Goal: Task Accomplishment & Management: Complete application form

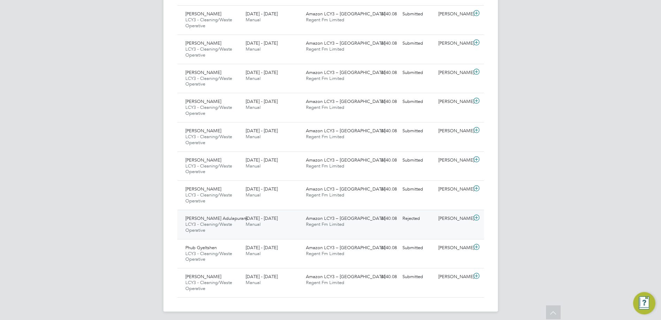
click at [478, 215] on icon at bounding box center [476, 218] width 9 height 6
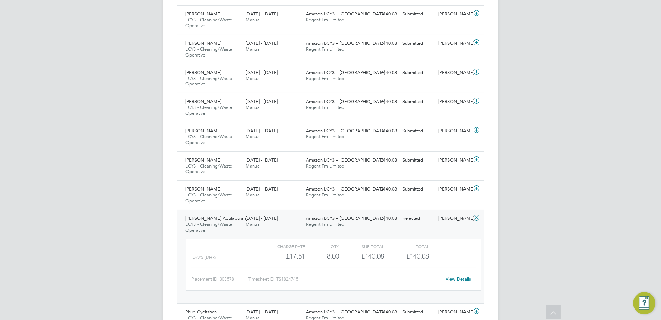
click at [460, 279] on div "View Details" at bounding box center [459, 278] width 34 height 11
click at [460, 277] on link "View Details" at bounding box center [458, 279] width 25 height 6
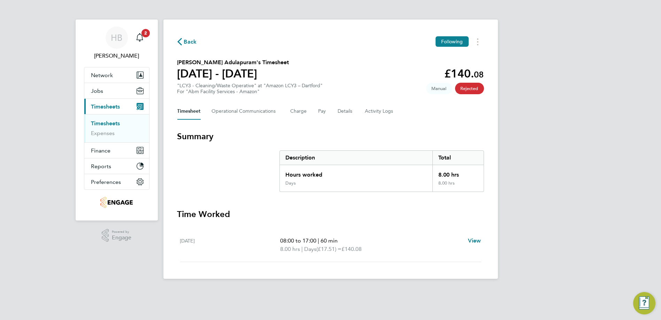
click at [466, 87] on span "Rejected" at bounding box center [469, 89] width 29 height 12
click at [478, 240] on span "View" at bounding box center [474, 240] width 13 height 7
select select "60"
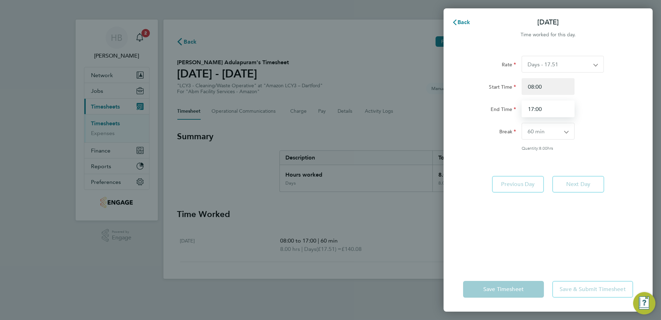
drag, startPoint x: 535, startPoint y: 108, endPoint x: 527, endPoint y: 109, distance: 8.2
click at [527, 109] on input "17:00" at bounding box center [548, 108] width 53 height 17
click at [534, 109] on input "17:00" at bounding box center [548, 108] width 53 height 17
type input "16:00"
click at [548, 135] on select "0 min 15 min 30 min 45 min 60 min 75 min 90 min" at bounding box center [544, 131] width 44 height 16
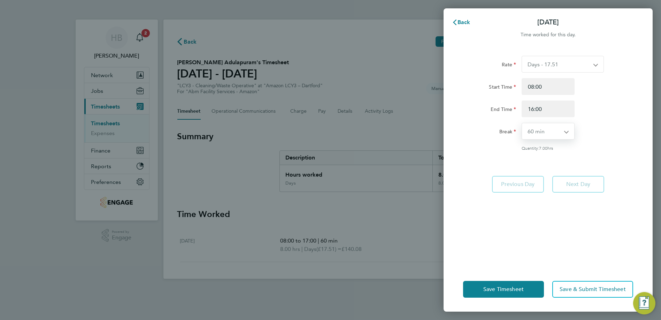
click at [522, 123] on select "0 min 15 min 30 min 45 min 60 min 75 min 90 min" at bounding box center [544, 131] width 44 height 16
click at [505, 295] on button "Save Timesheet" at bounding box center [503, 289] width 81 height 17
click at [488, 282] on button "Save Timesheet" at bounding box center [503, 289] width 81 height 17
click at [409, 240] on div "Back Sat 13 Sep Time worked for this day. Rate Days - 17.51 Nights - 20.42 Star…" at bounding box center [330, 160] width 661 height 320
click at [463, 18] on button "Back" at bounding box center [461, 22] width 32 height 14
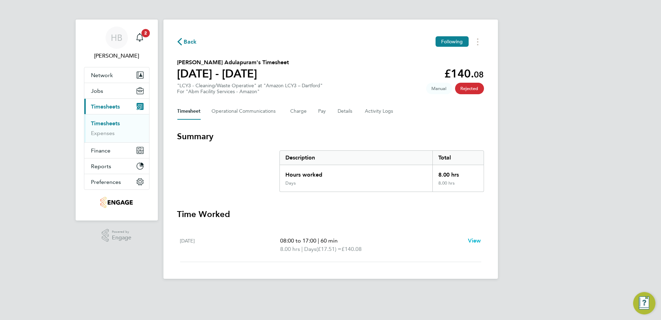
click at [474, 238] on span "View" at bounding box center [474, 240] width 13 height 7
select select "60"
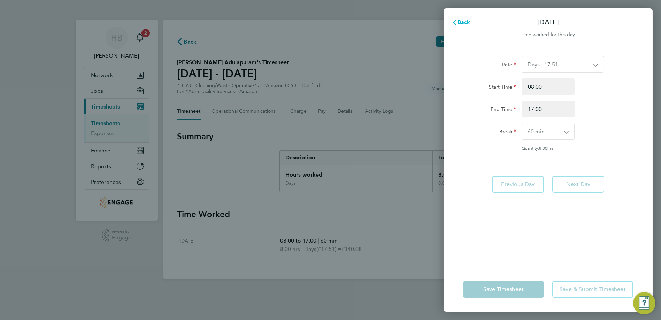
click at [450, 19] on button "Back" at bounding box center [461, 22] width 32 height 14
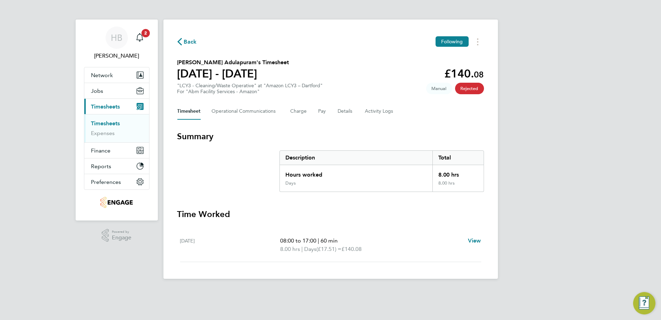
click at [108, 124] on link "Timesheets" at bounding box center [105, 123] width 29 height 7
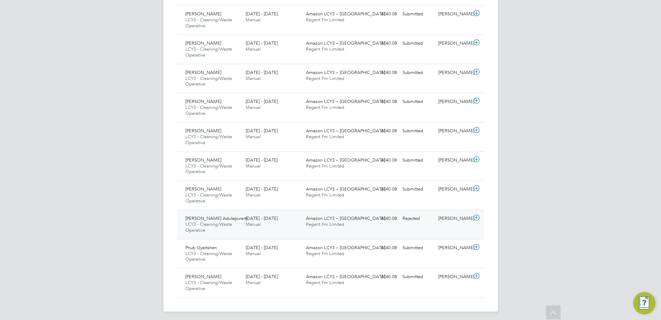
click at [478, 215] on icon at bounding box center [476, 218] width 9 height 6
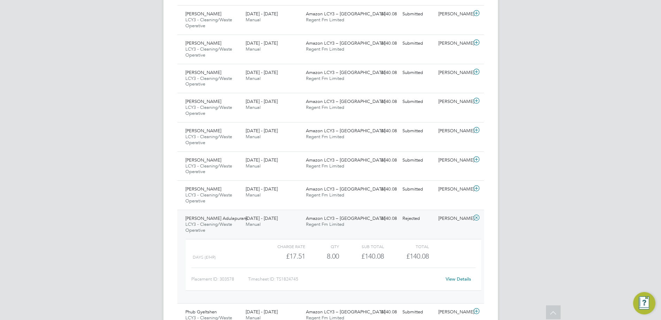
click at [467, 276] on link "View Details" at bounding box center [458, 279] width 25 height 6
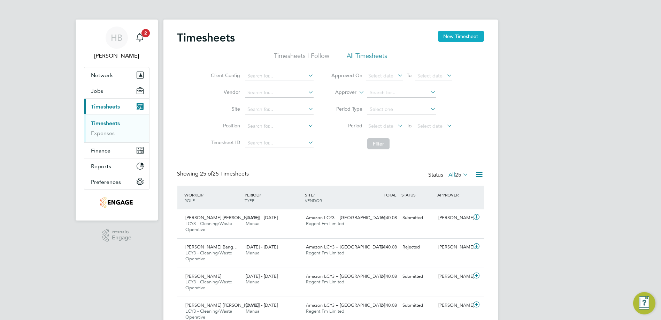
click at [476, 37] on button "New Timesheet" at bounding box center [461, 36] width 46 height 11
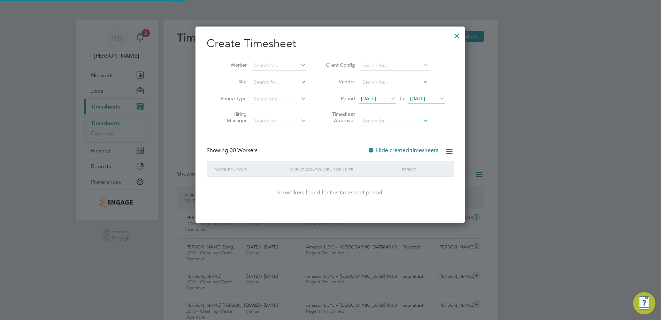
scroll to position [196, 270]
click at [407, 119] on input at bounding box center [394, 121] width 69 height 10
click at [412, 65] on input at bounding box center [394, 66] width 69 height 10
click at [376, 97] on span "17 Sep 2025" at bounding box center [368, 98] width 15 height 6
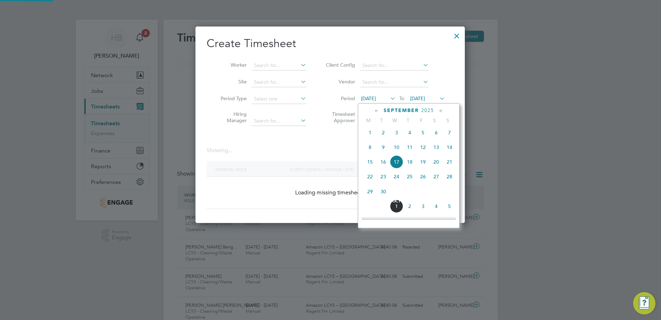
scroll to position [3, 3]
click at [437, 151] on span "13" at bounding box center [436, 146] width 13 height 13
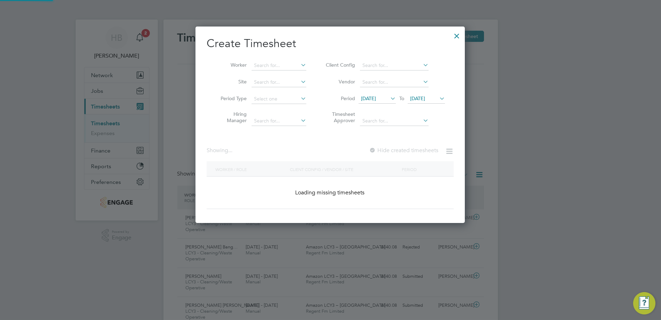
scroll to position [187, 270]
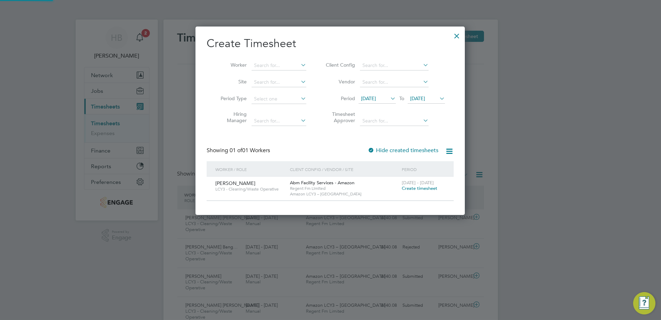
click at [300, 187] on span "Regent Fm Limited" at bounding box center [344, 188] width 108 height 6
click at [430, 186] on span "Create timesheet" at bounding box center [420, 188] width 36 height 6
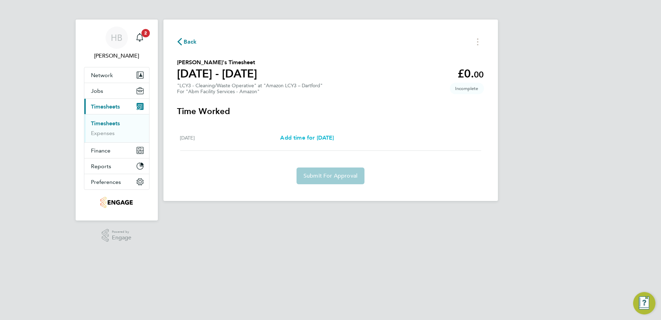
click at [319, 140] on span "Add time for Sat 13 Sep" at bounding box center [307, 137] width 54 height 7
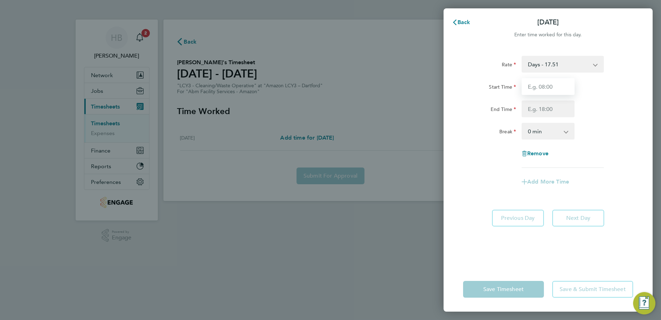
click at [558, 86] on input "Start Time" at bounding box center [548, 86] width 53 height 17
type input "08:00"
click at [549, 110] on input "End Time" at bounding box center [548, 108] width 53 height 17
type input "16:30"
click at [550, 128] on select "0 min 15 min 30 min 45 min 60 min 75 min 90 min" at bounding box center [543, 130] width 43 height 15
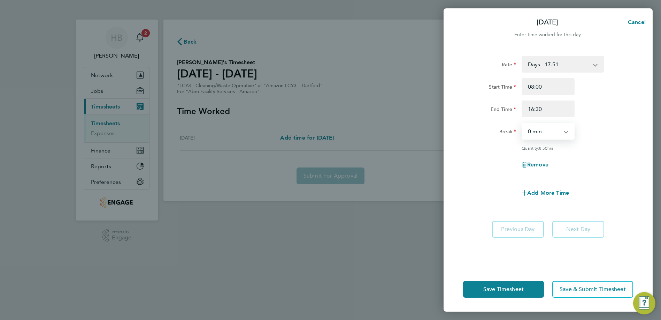
select select "60"
click at [522, 123] on select "0 min 15 min 30 min 45 min 60 min 75 min 90 min" at bounding box center [543, 130] width 43 height 15
click at [509, 289] on span "Save Timesheet" at bounding box center [503, 288] width 40 height 7
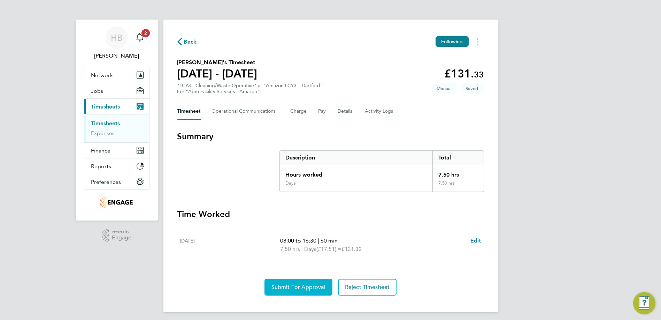
click at [306, 281] on button "Submit For Approval" at bounding box center [299, 286] width 68 height 17
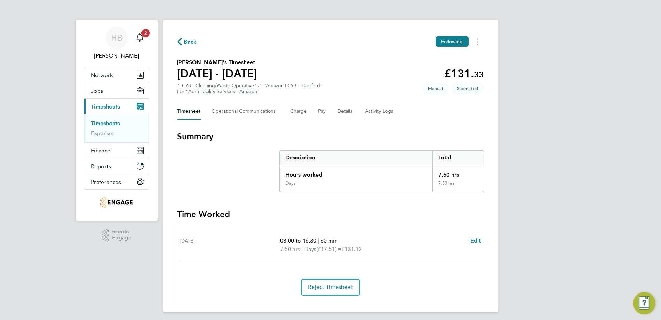
click at [190, 41] on span "Back" at bounding box center [190, 42] width 13 height 8
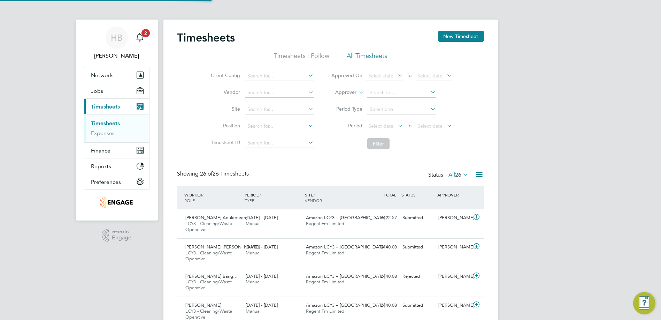
scroll to position [24, 60]
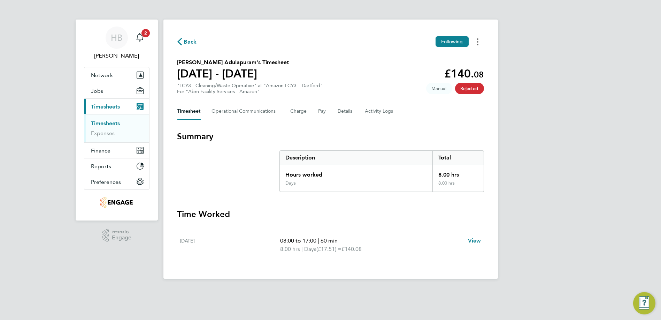
click at [479, 42] on button "Timesheets Menu" at bounding box center [478, 41] width 13 height 11
click at [467, 91] on span "Rejected" at bounding box center [469, 89] width 29 height 12
click at [106, 121] on link "Timesheets" at bounding box center [105, 123] width 29 height 7
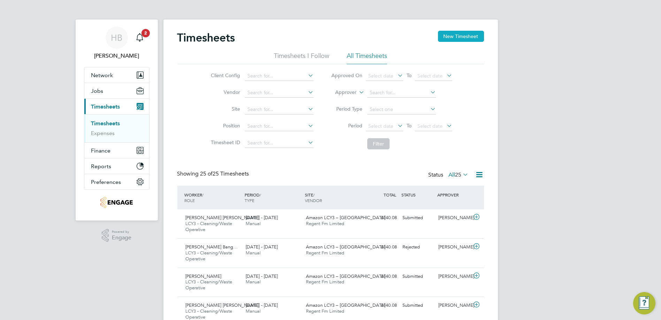
click at [477, 39] on button "New Timesheet" at bounding box center [461, 36] width 46 height 11
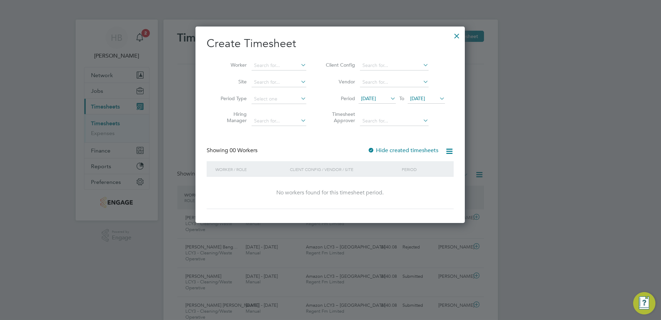
click at [376, 100] on span "17 Sep 2025" at bounding box center [368, 98] width 15 height 6
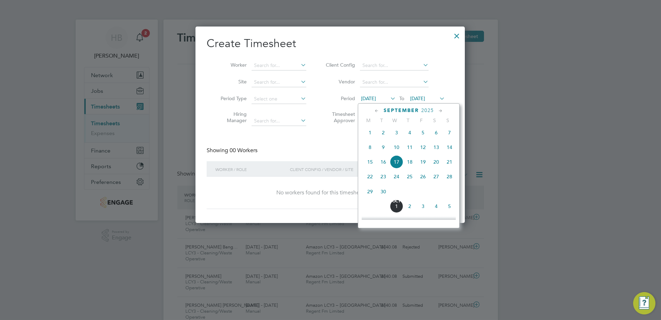
click at [437, 152] on span "13" at bounding box center [436, 146] width 13 height 13
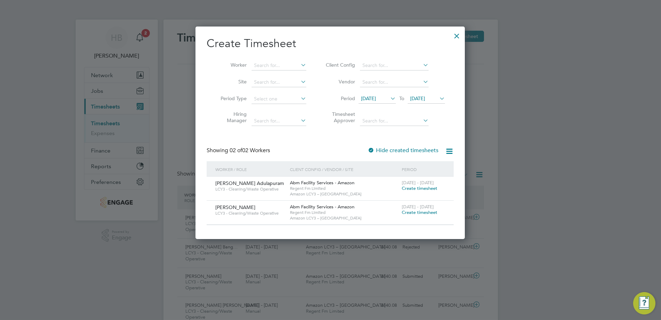
click at [456, 37] on div at bounding box center [457, 34] width 13 height 13
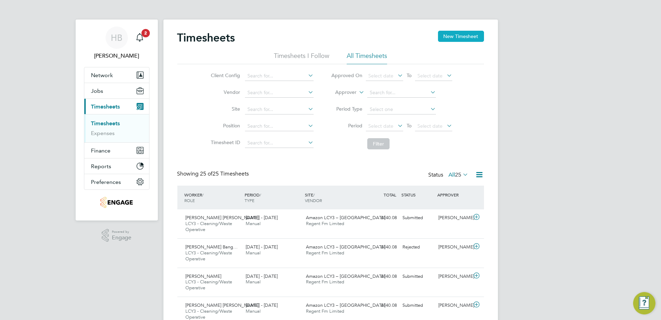
click at [459, 34] on button "New Timesheet" at bounding box center [461, 36] width 46 height 11
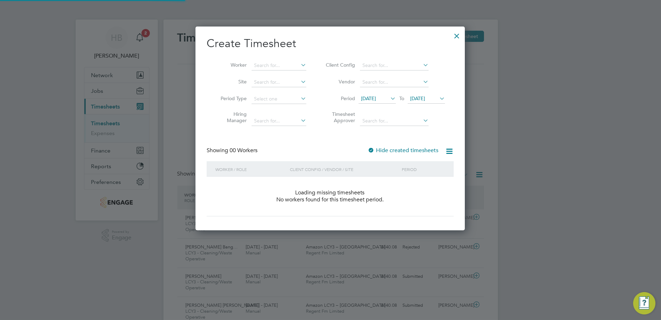
scroll to position [196, 270]
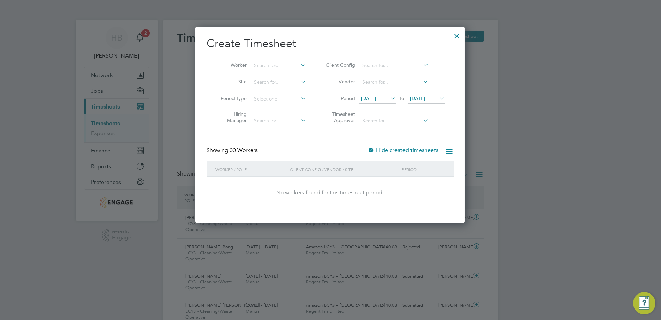
click at [389, 95] on icon at bounding box center [389, 98] width 0 height 10
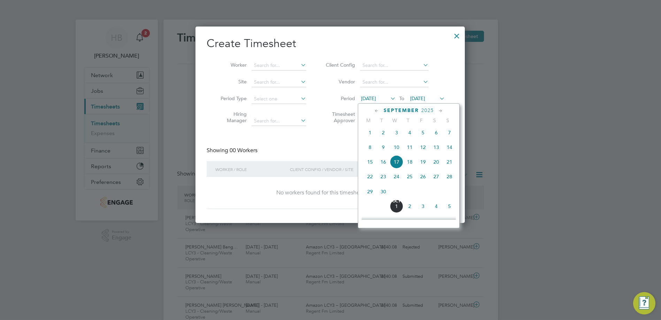
click at [436, 149] on span "13" at bounding box center [436, 146] width 13 height 13
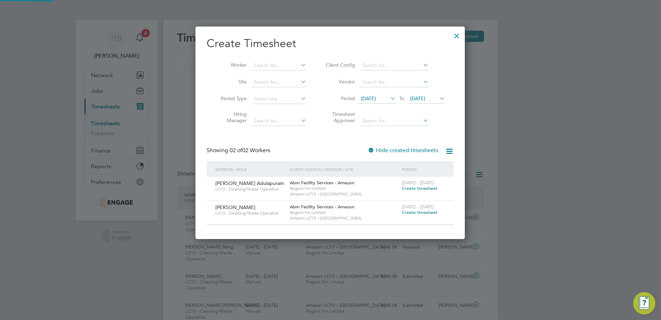
scroll to position [212, 270]
click at [417, 186] on span "Create timesheet" at bounding box center [420, 188] width 36 height 6
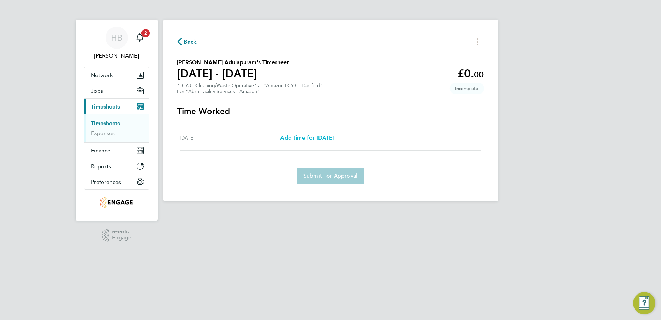
click at [302, 140] on span "Add time for Sat 13 Sep" at bounding box center [307, 137] width 54 height 7
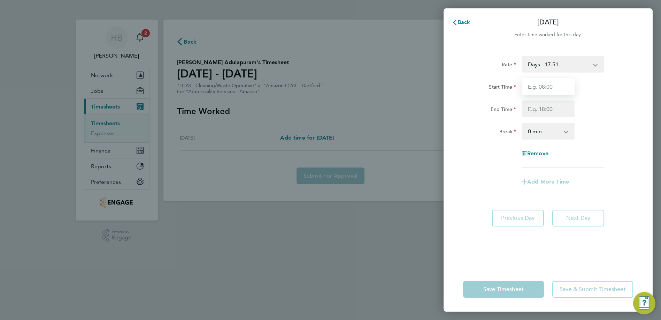
click at [551, 93] on input "Start Time" at bounding box center [548, 86] width 53 height 17
type input "08:00"
click at [555, 110] on input "End Time" at bounding box center [548, 108] width 53 height 17
type input "16:00"
drag, startPoint x: 553, startPoint y: 132, endPoint x: 550, endPoint y: 138, distance: 6.9
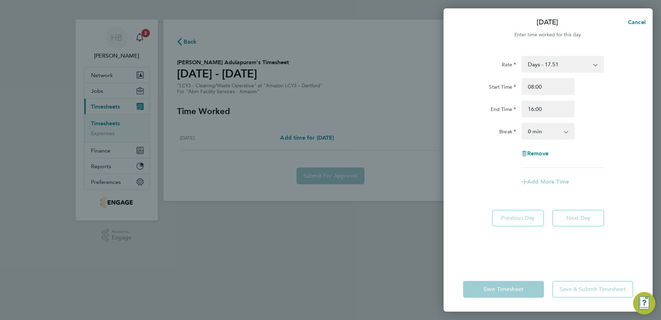
click at [553, 132] on select "0 min 15 min 30 min 45 min 60 min 75 min 90 min" at bounding box center [543, 130] width 43 height 15
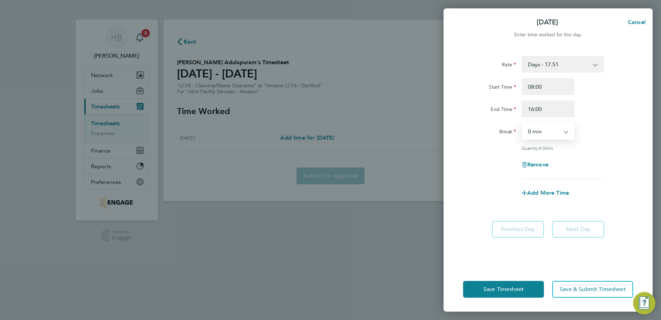
select select "60"
click at [522, 123] on select "0 min 15 min 30 min 45 min 60 min 75 min 90 min" at bounding box center [543, 130] width 43 height 15
click at [504, 282] on button "Save Timesheet" at bounding box center [503, 289] width 81 height 17
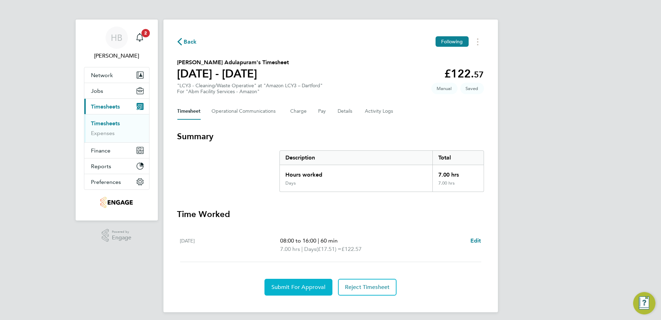
click at [301, 287] on span "Submit For Approval" at bounding box center [298, 286] width 54 height 7
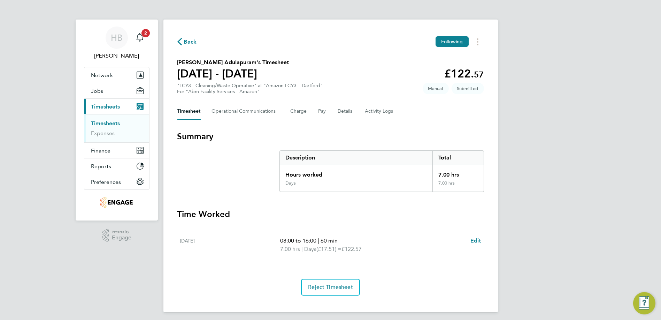
click at [118, 124] on link "Timesheets" at bounding box center [105, 123] width 29 height 7
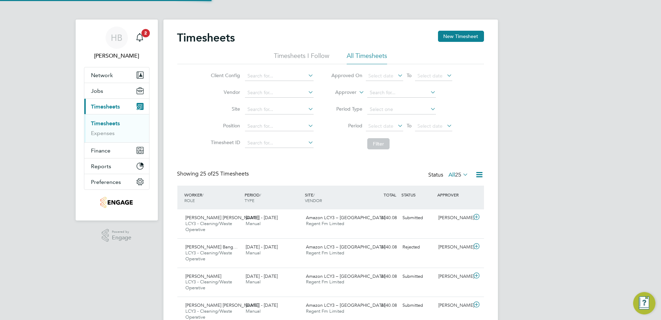
scroll to position [24, 60]
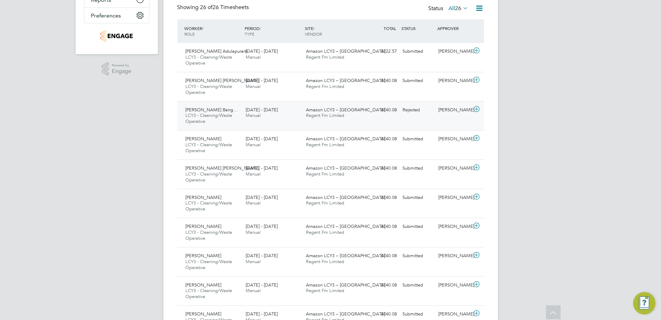
click at [475, 108] on icon at bounding box center [476, 109] width 9 height 6
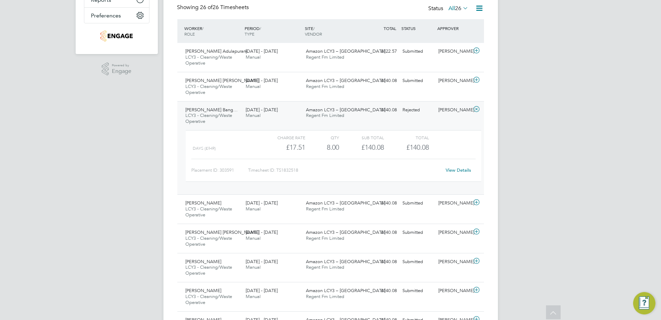
click at [462, 167] on link "View Details" at bounding box center [458, 170] width 25 height 6
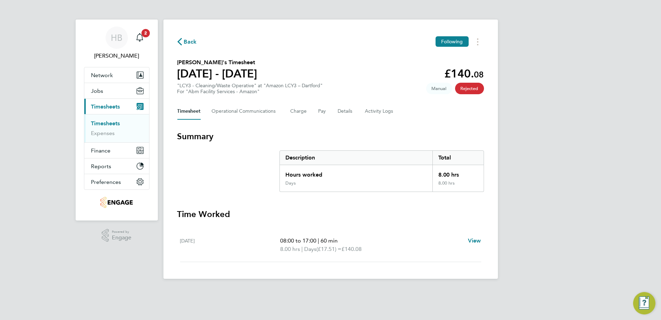
click at [470, 90] on span "Rejected" at bounding box center [469, 89] width 29 height 12
click at [183, 47] on div "Back Following" at bounding box center [330, 41] width 307 height 11
click at [185, 45] on span "Back" at bounding box center [190, 42] width 13 height 8
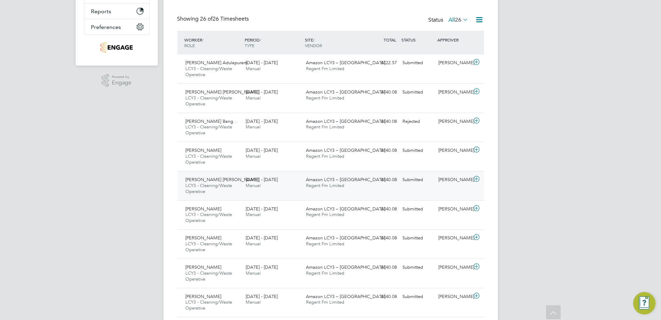
click at [475, 181] on icon at bounding box center [476, 179] width 9 height 6
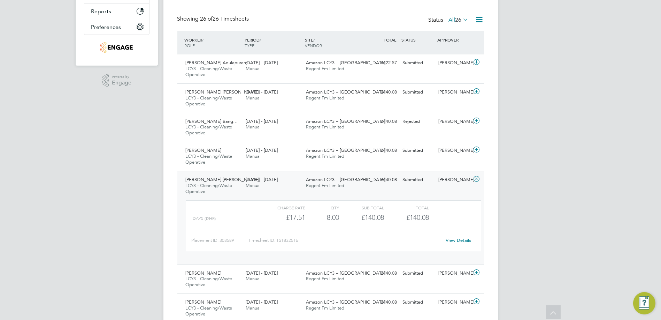
click at [454, 237] on link "View Details" at bounding box center [458, 240] width 25 height 6
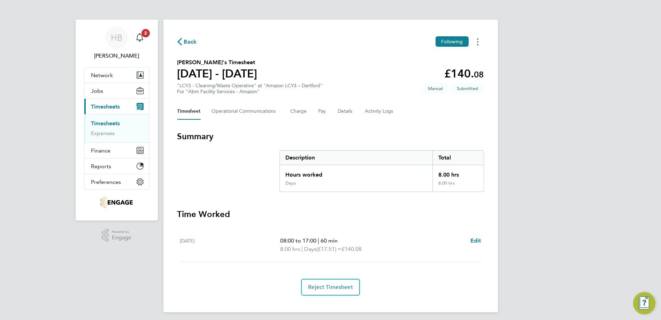
click at [479, 43] on button "Timesheets Menu" at bounding box center [478, 41] width 13 height 11
click at [185, 42] on span "Back" at bounding box center [190, 42] width 13 height 8
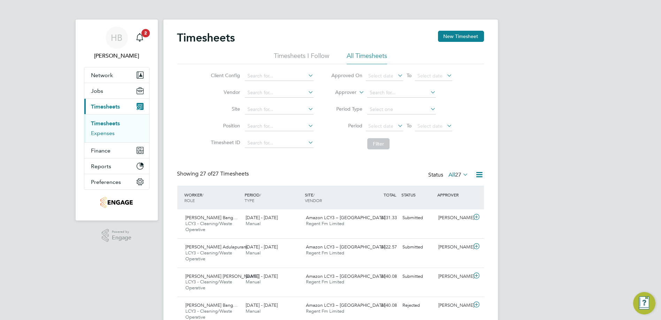
click at [109, 133] on link "Expenses" at bounding box center [103, 133] width 24 height 7
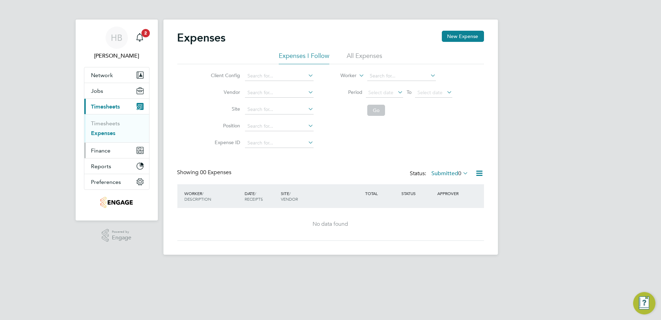
click at [108, 147] on span "Finance" at bounding box center [101, 150] width 20 height 7
click at [108, 144] on li "Invoices & Credit Notes" at bounding box center [117, 143] width 52 height 14
click at [112, 133] on ul "Invoices & Credit Notes" at bounding box center [116, 142] width 65 height 25
click at [113, 140] on link "Invoices & Credit Notes" at bounding box center [113, 143] width 44 height 14
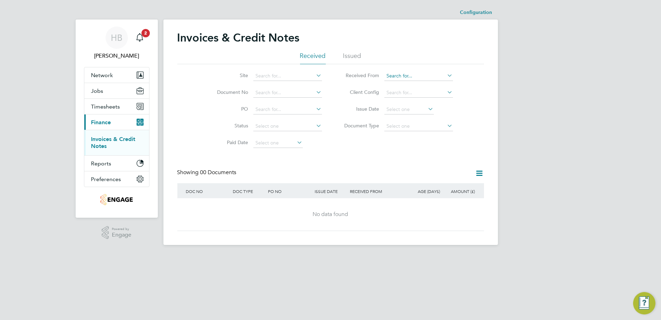
click at [425, 74] on input at bounding box center [418, 76] width 69 height 10
click at [423, 95] on input at bounding box center [418, 93] width 69 height 10
click at [418, 98] on li "Abm Facility Services - Amazon" at bounding box center [422, 101] width 77 height 9
type input "Abm Facility Services - Amazon"
